Goal: Find specific page/section: Find specific page/section

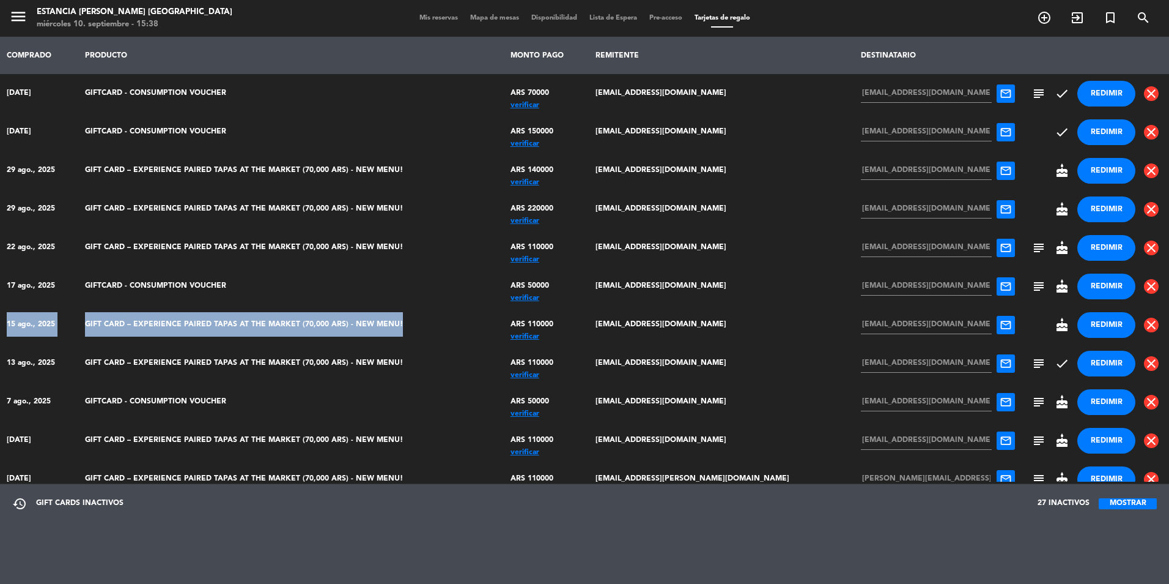
click at [373, 319] on td "GIFT CARD – EXPERIENCE PAIRED TAPAS AT THE MARKET (70,000 ARS) - NEW MENU!" at bounding box center [292, 324] width 426 height 39
drag, startPoint x: 8, startPoint y: 321, endPoint x: 423, endPoint y: 325, distance: 415.3
click at [423, 325] on tr "15 ago., 2025 GIFT CARD – EXPERIENCE PAIRED TAPAS AT THE MARKET (70,000 ARS) - …" at bounding box center [584, 324] width 1169 height 39
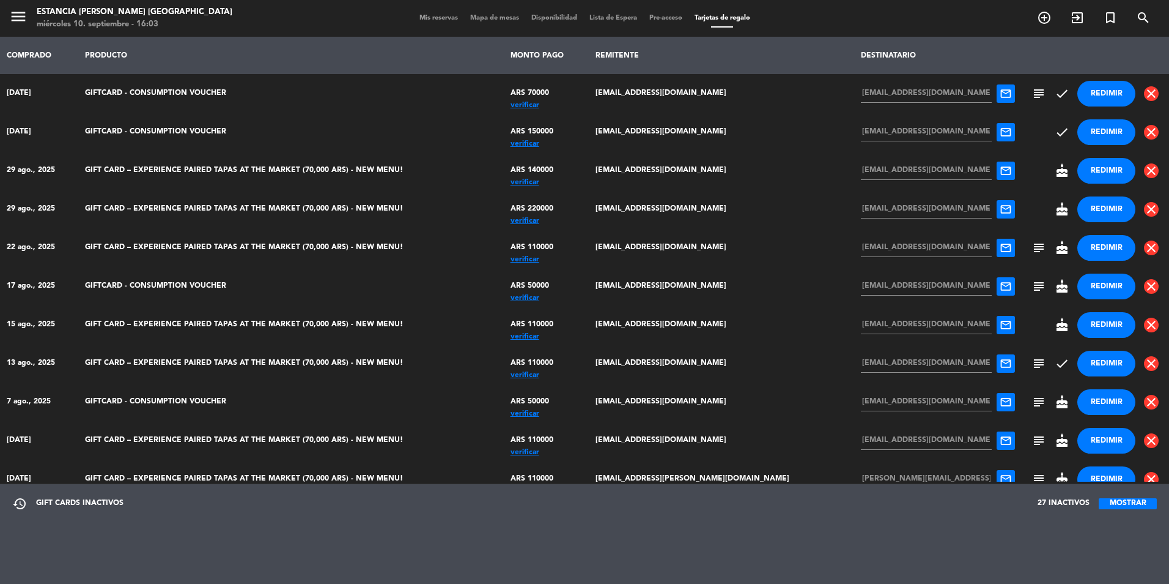
click at [467, 211] on td "GIFT CARD – EXPERIENCE PAIRED TAPAS AT THE MARKET (70,000 ARS) - NEW MENU!" at bounding box center [292, 209] width 426 height 39
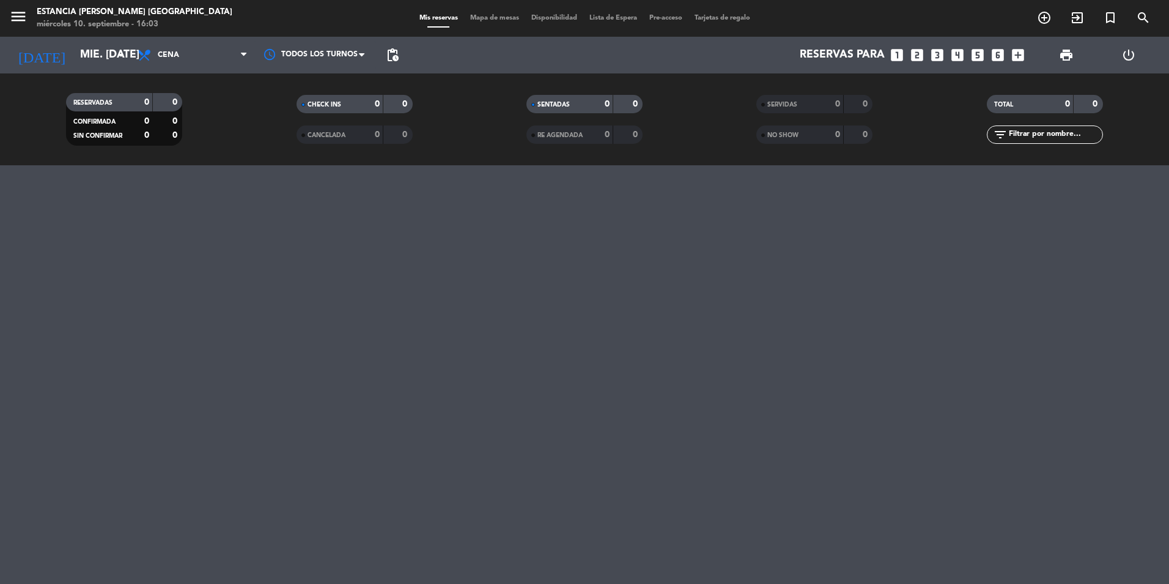
click at [725, 11] on div "menu Estancia Vigil Buenos Aires miércoles 10. septiembre - 16:03 Mis reservas …" at bounding box center [584, 18] width 1169 height 37
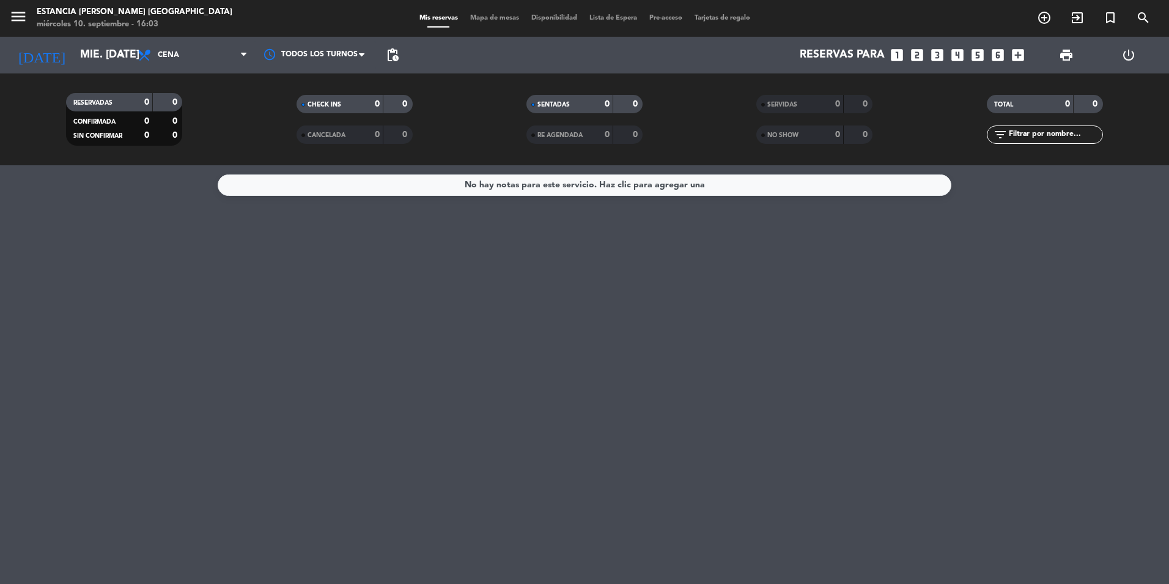
click at [727, 20] on span "Tarjetas de regalo" at bounding box center [723, 18] width 68 height 7
